Goal: Book appointment/travel/reservation

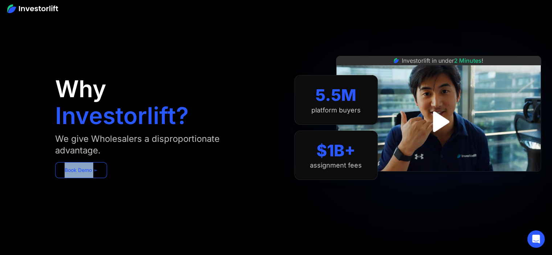
drag, startPoint x: 157, startPoint y: 202, endPoint x: 97, endPoint y: 169, distance: 68.4
click at [97, 169] on div "Why Investorlift? We give Wholesalers a disproportionate advantage. [DEMOGRAPHI…" at bounding box center [162, 128] width 214 height 212
click at [86, 173] on link "Book Demo ➢" at bounding box center [81, 170] width 52 height 16
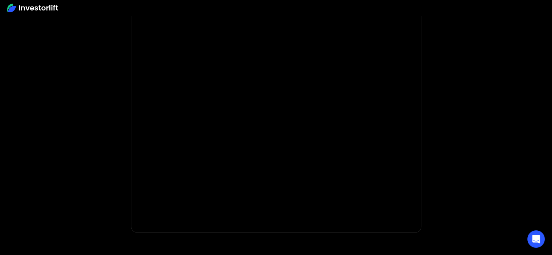
scroll to position [129, 0]
